Goal: Find specific page/section: Find specific page/section

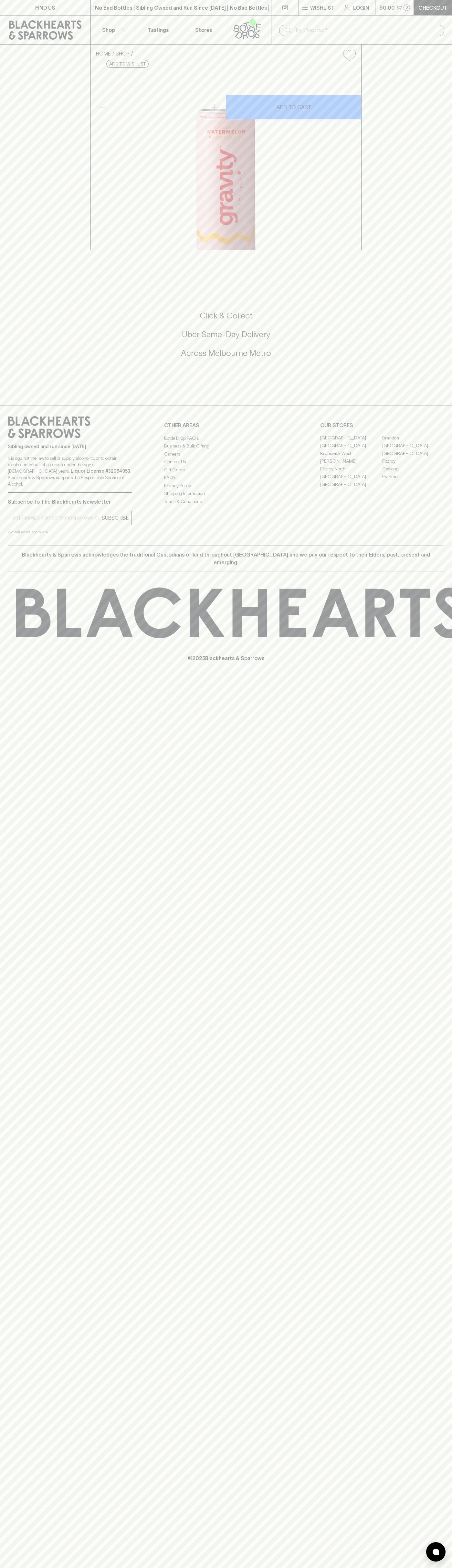
click at [44, 12] on link "FIND US" at bounding box center [45, 7] width 90 height 15
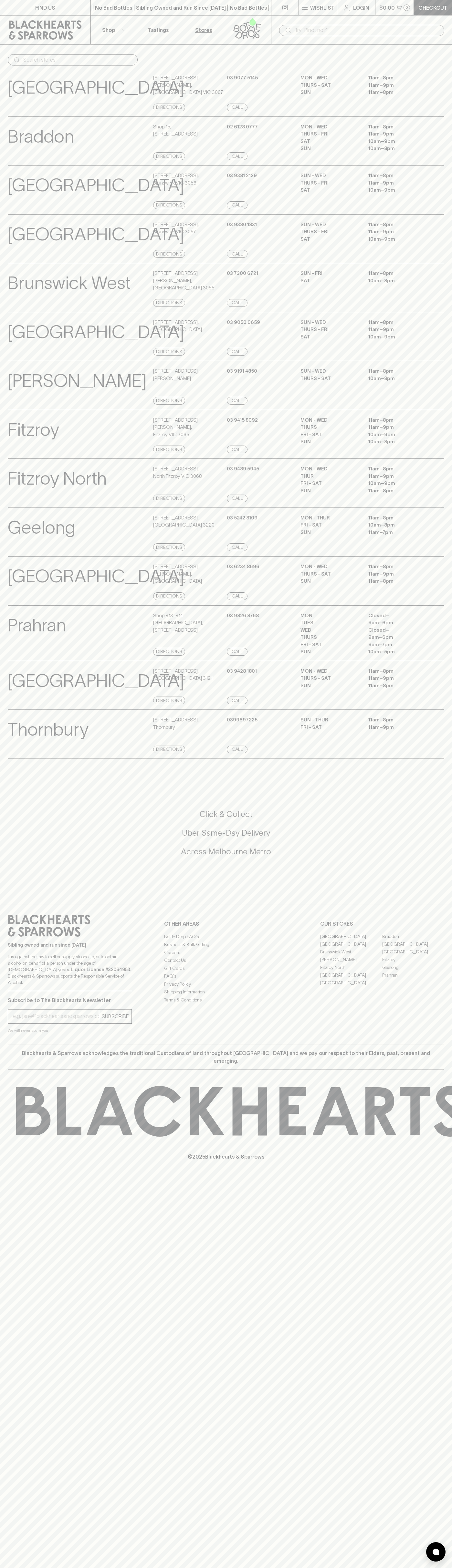
click at [69, 1567] on html "FIND US | No Bad Bottles | Sibling Owned and Run Since 2006 | No Bad Bottles | …" at bounding box center [226, 784] width 452 height 1568
click at [21, 632] on div "Prahran View Store Details Shop 813-814 Prahran Market , 163 Commercial Road Di…" at bounding box center [226, 633] width 436 height 56
